Goal: Complete application form: Complete application form

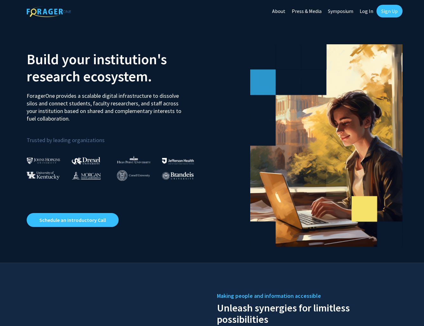
click at [369, 10] on link "Log In" at bounding box center [366, 11] width 20 height 22
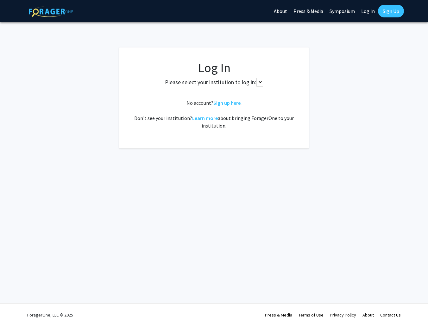
select select
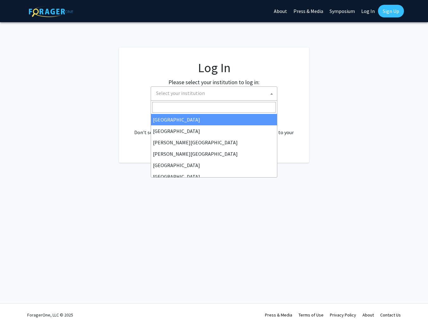
click at [177, 95] on span "Select your institution" at bounding box center [180, 93] width 49 height 6
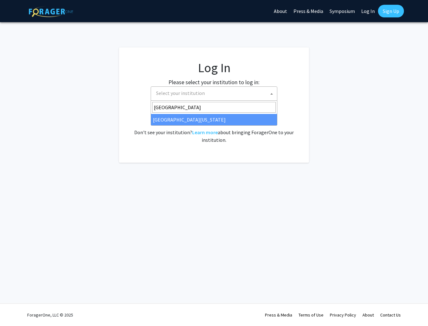
type input "University of Mi"
select select "33"
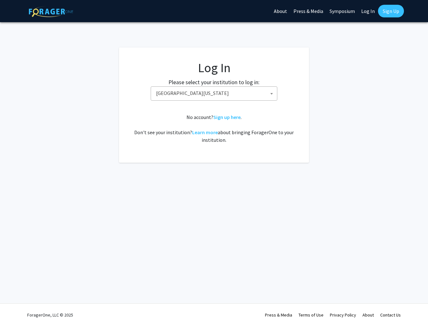
click at [210, 91] on span "University of Missouri" at bounding box center [216, 93] width 124 height 13
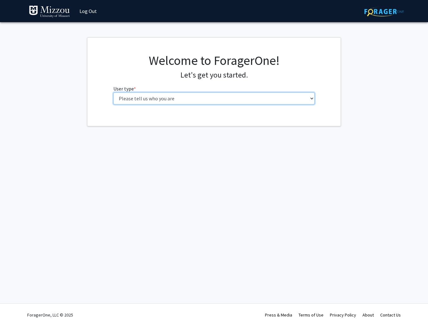
click at [312, 99] on select "Please tell us who you are Undergraduate Student Master's Student Doctoral Cand…" at bounding box center [214, 99] width 202 height 12
select select "5: faculty"
click at [113, 93] on select "Please tell us who you are Undergraduate Student Master's Student Doctoral Cand…" at bounding box center [214, 99] width 202 height 12
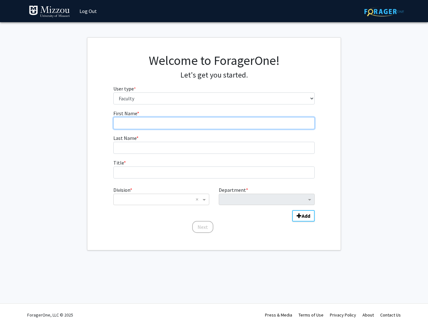
click at [152, 125] on input "First Name * required" at bounding box center [214, 123] width 202 height 12
type input "[PERSON_NAME]"
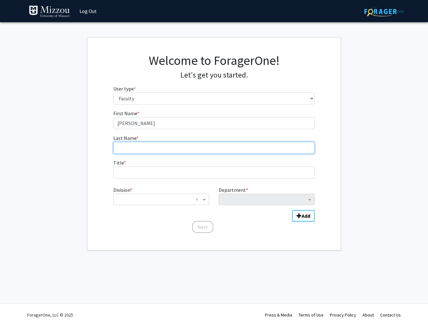
type input "[PERSON_NAME]"
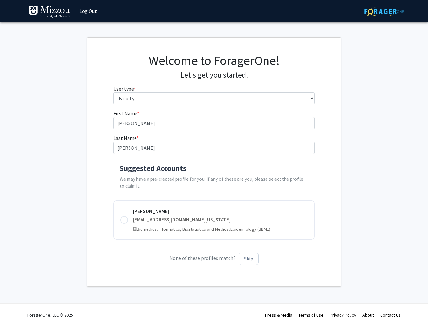
click at [167, 173] on h4 "Suggested Accounts" at bounding box center [214, 168] width 189 height 9
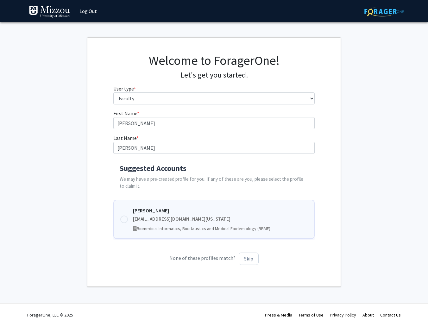
click at [159, 215] on div "[PERSON_NAME] [EMAIL_ADDRESS][DOMAIN_NAME][US_STATE] Biomedical Informatics, Bi…" at bounding box center [220, 219] width 175 height 25
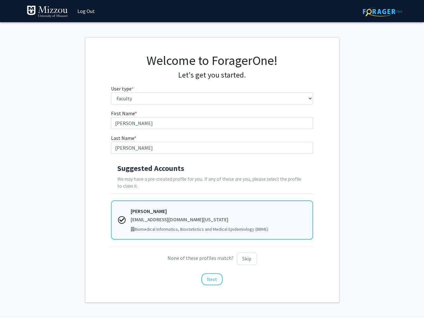
click at [330, 218] on div "First Name * required [PERSON_NAME] Last Name * required [PERSON_NAME] Suggeste…" at bounding box center [211, 198] width 253 height 176
click at [208, 279] on button "Next" at bounding box center [211, 279] width 21 height 12
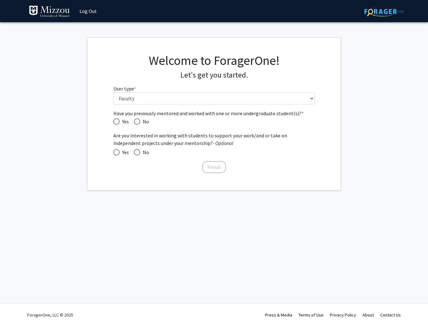
click at [116, 120] on span "Have you previously mentored and worked with one or more undergraduate student(…" at bounding box center [116, 122] width 6 height 6
click at [116, 120] on input "Yes" at bounding box center [116, 122] width 6 height 6
radio input "true"
click at [116, 153] on span at bounding box center [116, 152] width 6 height 6
click at [116, 153] on input "Yes" at bounding box center [116, 152] width 6 height 6
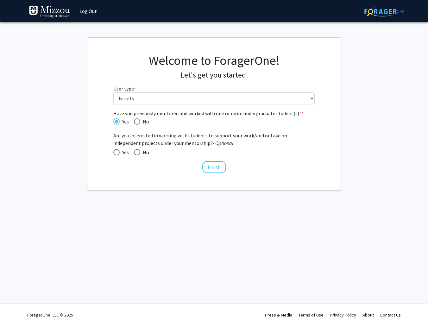
radio input "true"
click at [214, 165] on button "Finish" at bounding box center [214, 167] width 24 height 12
